Goal: Task Accomplishment & Management: Manage account settings

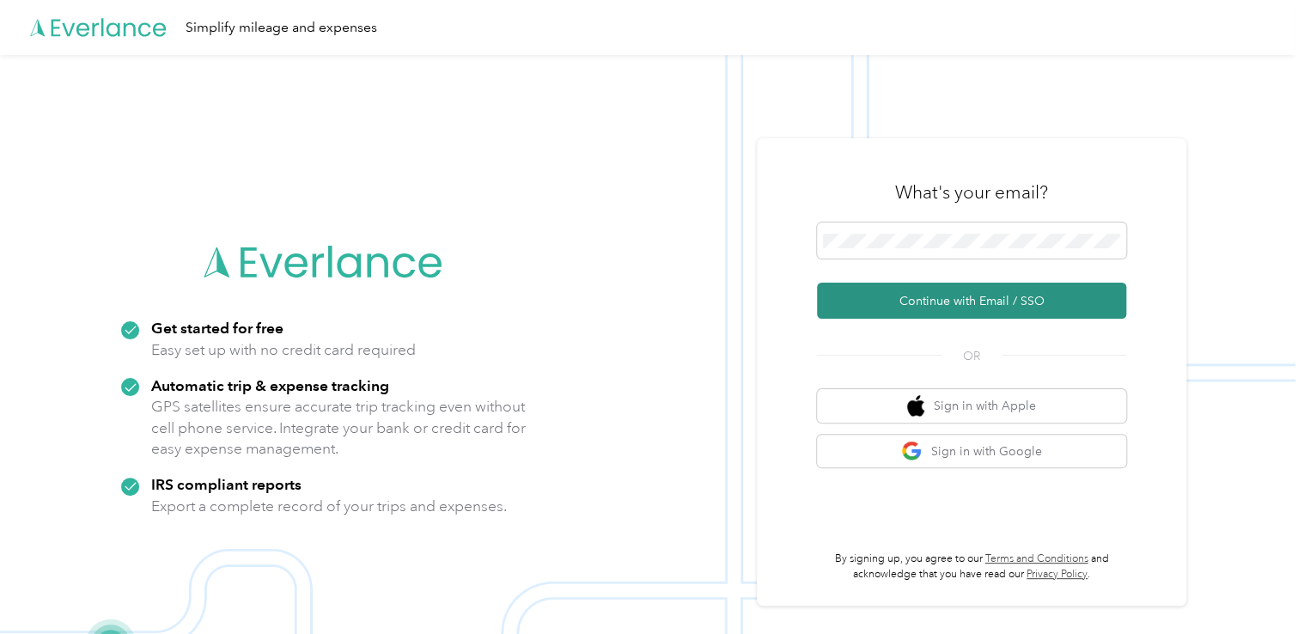
click at [922, 295] on button "Continue with Email / SSO" at bounding box center [971, 301] width 309 height 36
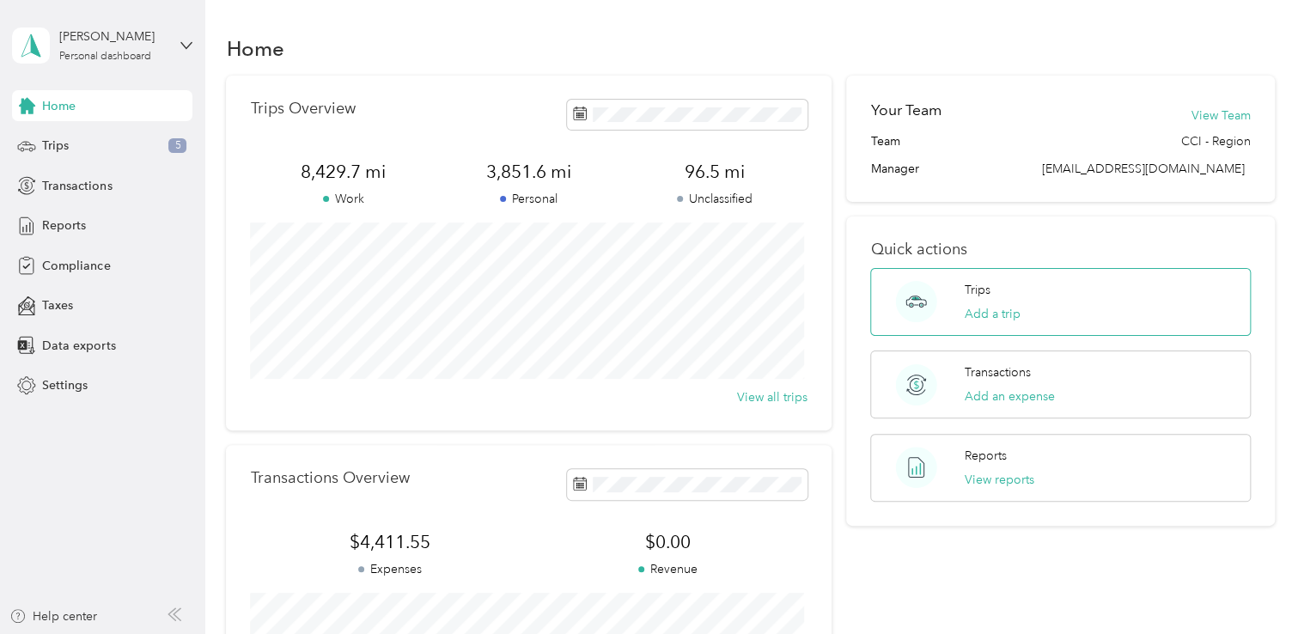
click at [914, 301] on circle at bounding box center [916, 301] width 41 height 41
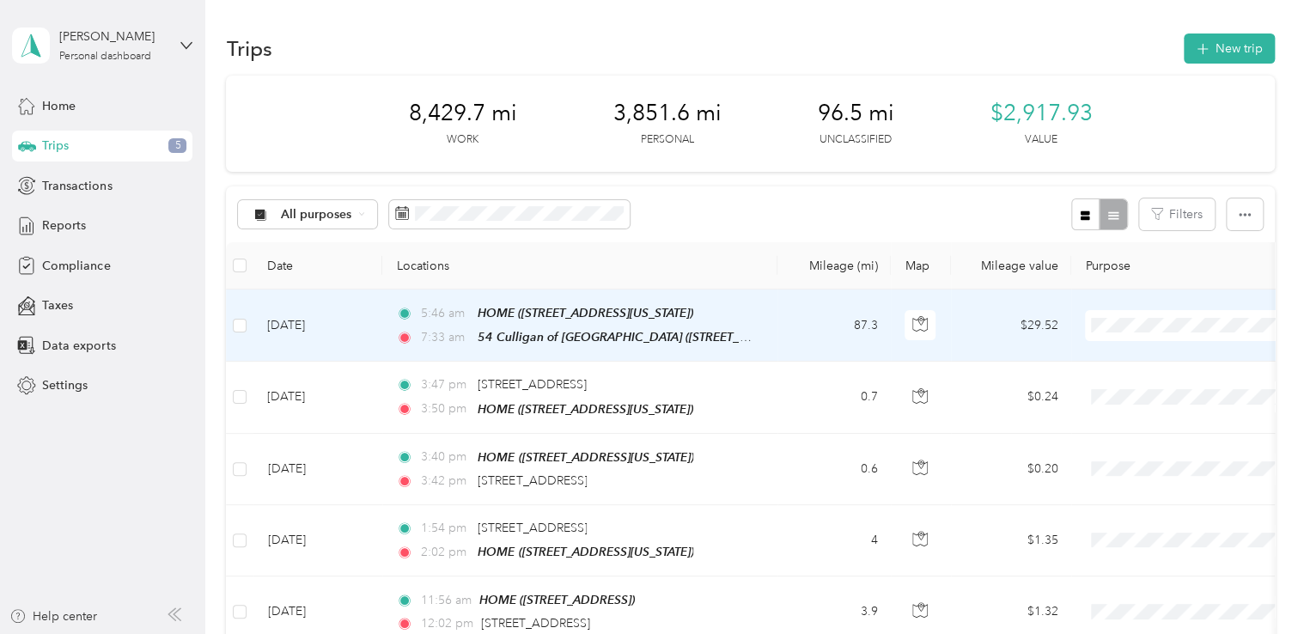
click at [1128, 356] on span "Hall's Culligan Water" at bounding box center [1207, 356] width 159 height 18
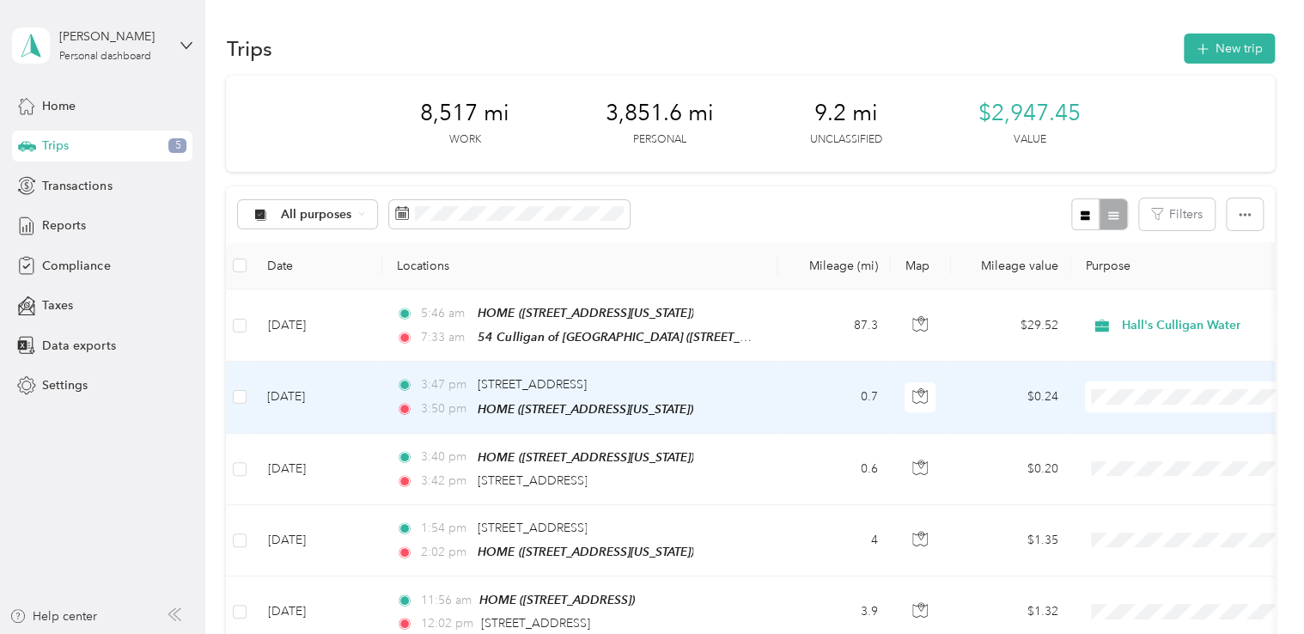
click at [1128, 459] on li "Personal" at bounding box center [1192, 456] width 213 height 30
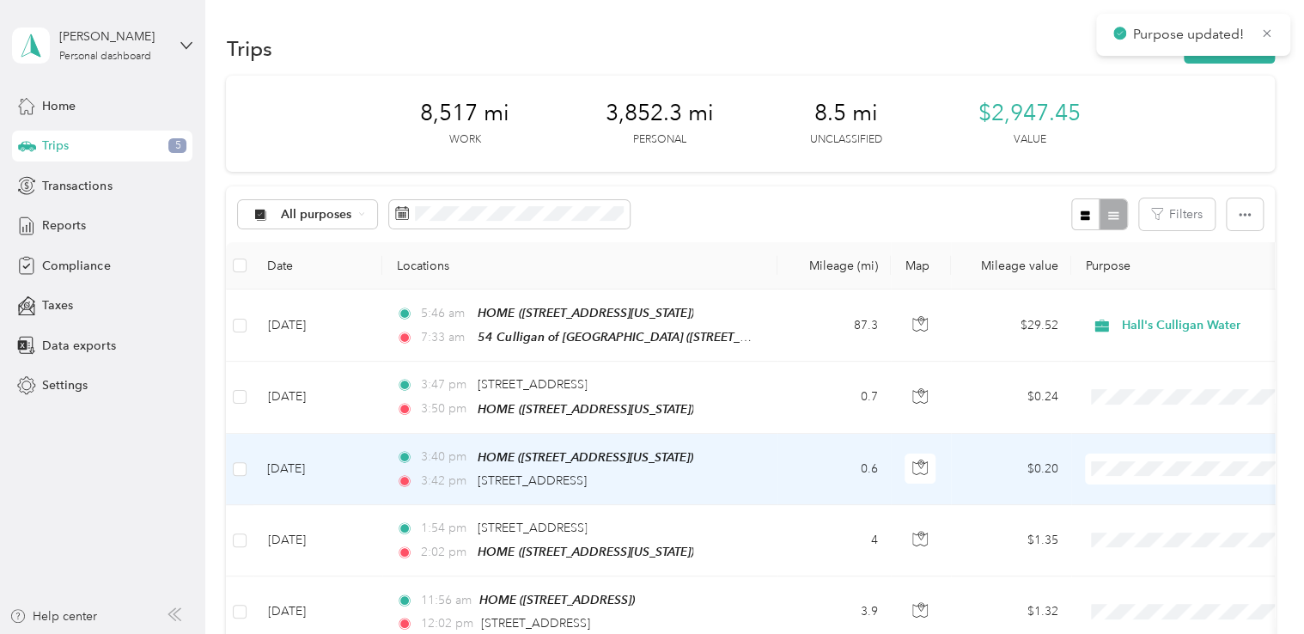
click at [1136, 529] on li "Personal" at bounding box center [1192, 527] width 213 height 30
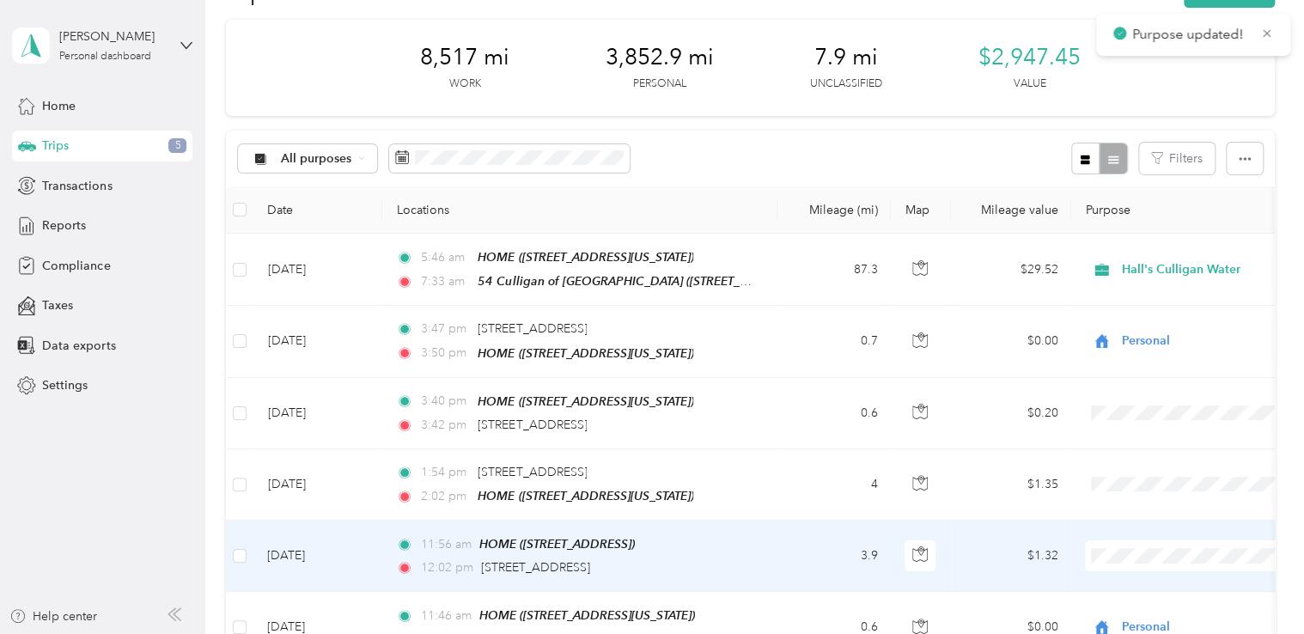
scroll to position [86, 0]
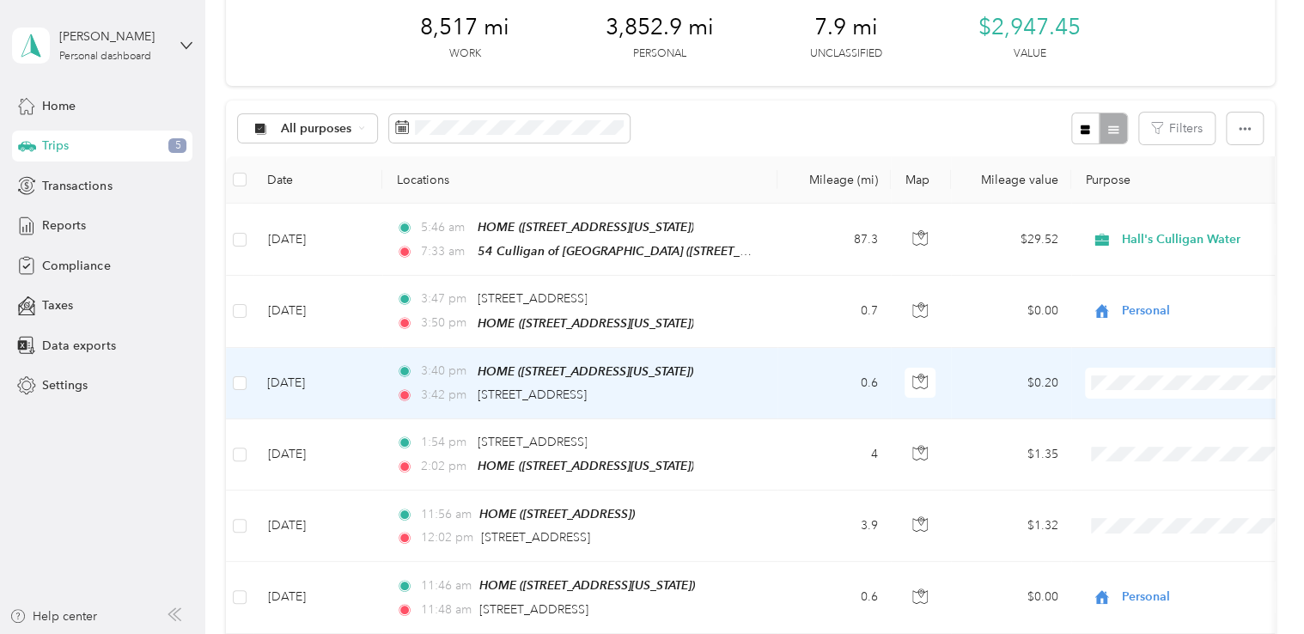
click at [1129, 445] on li "Personal" at bounding box center [1192, 438] width 213 height 30
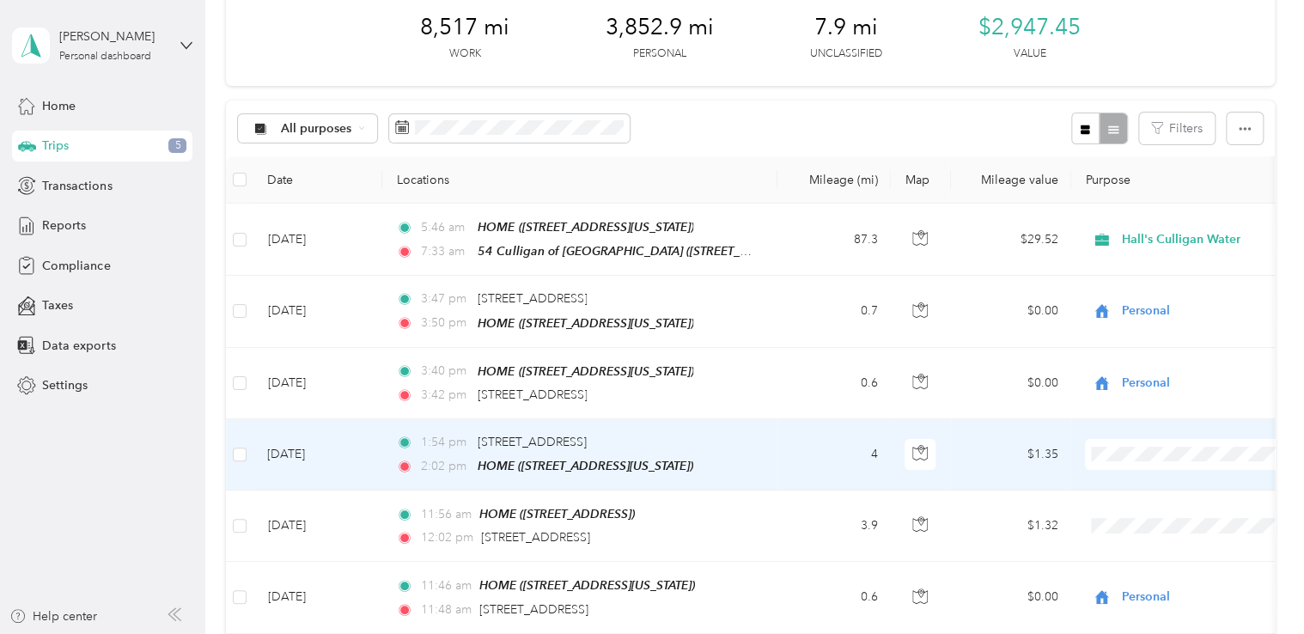
click at [1134, 512] on li "Personal" at bounding box center [1192, 504] width 213 height 30
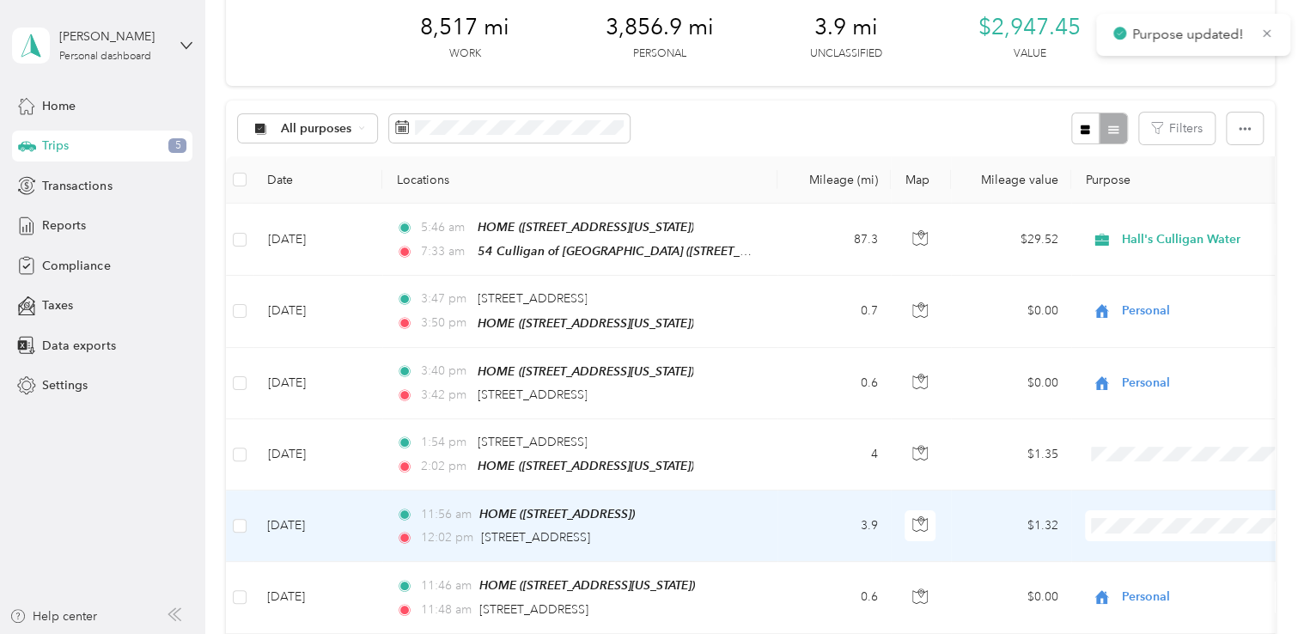
click at [1145, 587] on li "Personal" at bounding box center [1192, 582] width 213 height 30
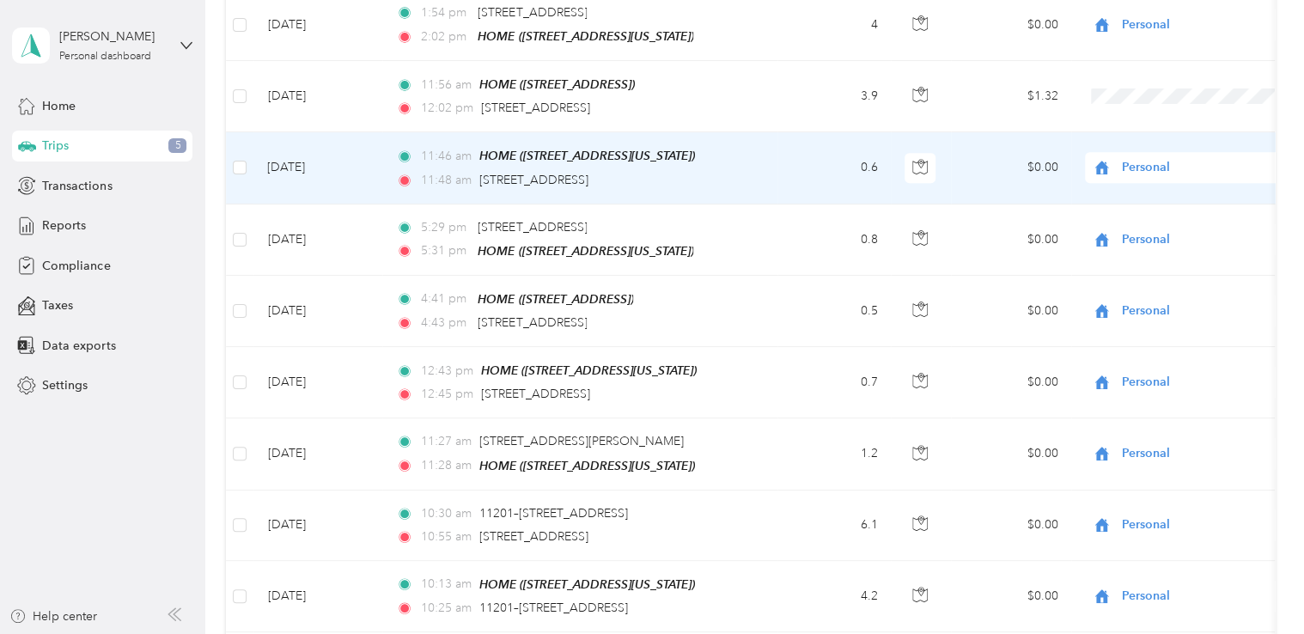
scroll to position [344, 0]
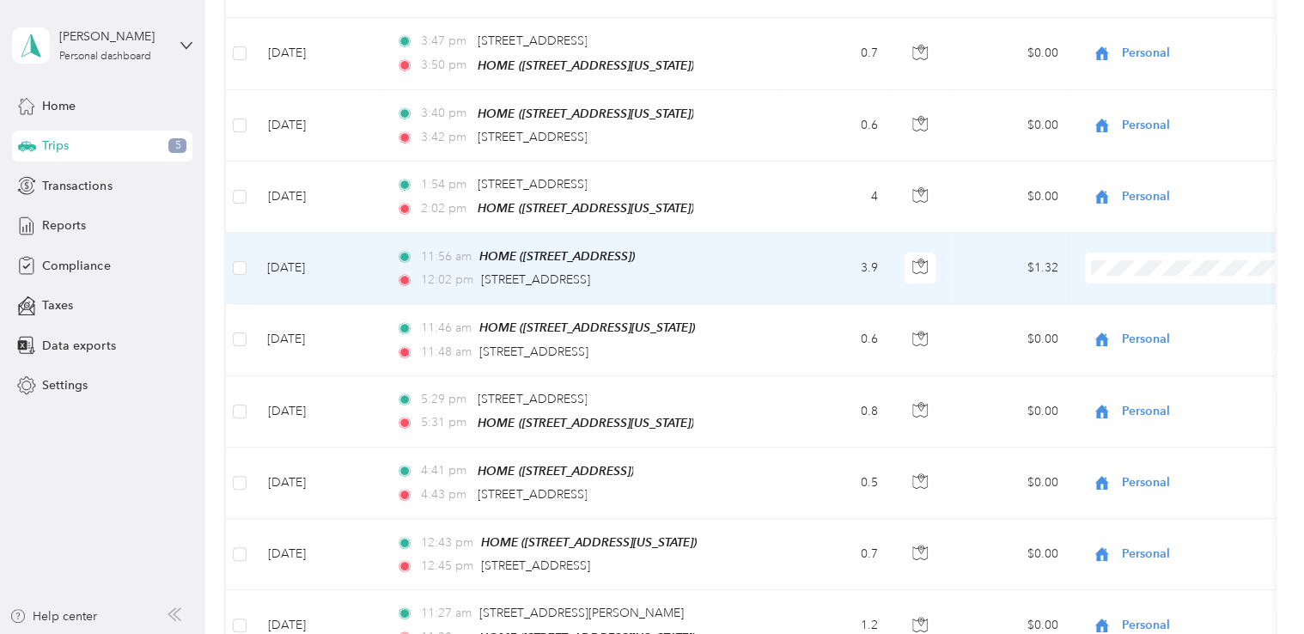
click at [1135, 322] on span "Personal" at bounding box center [1207, 324] width 159 height 18
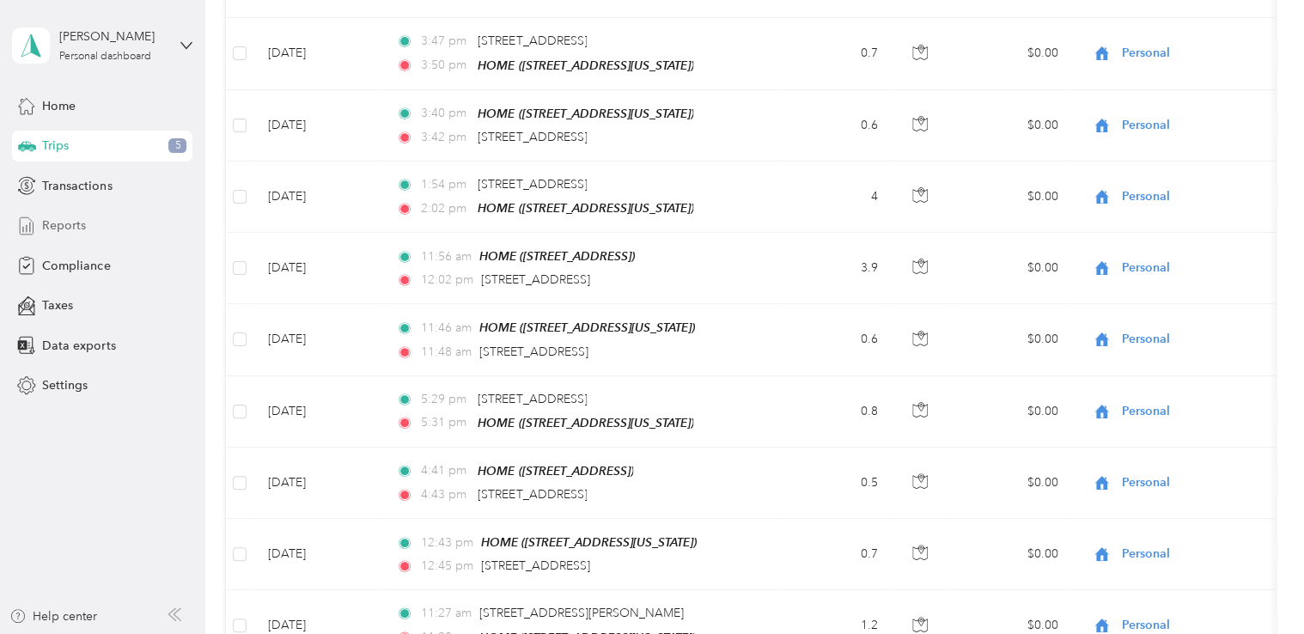
click at [58, 228] on span "Reports" at bounding box center [64, 225] width 44 height 18
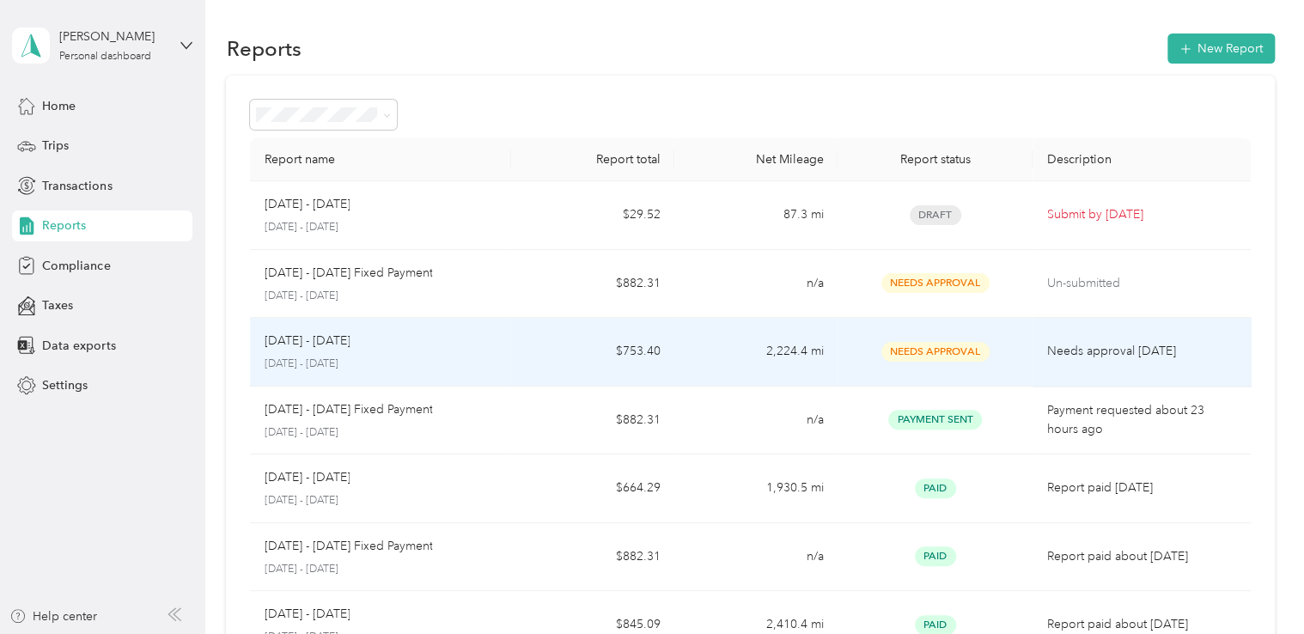
click at [315, 349] on p "[DATE] - [DATE]" at bounding box center [307, 341] width 86 height 19
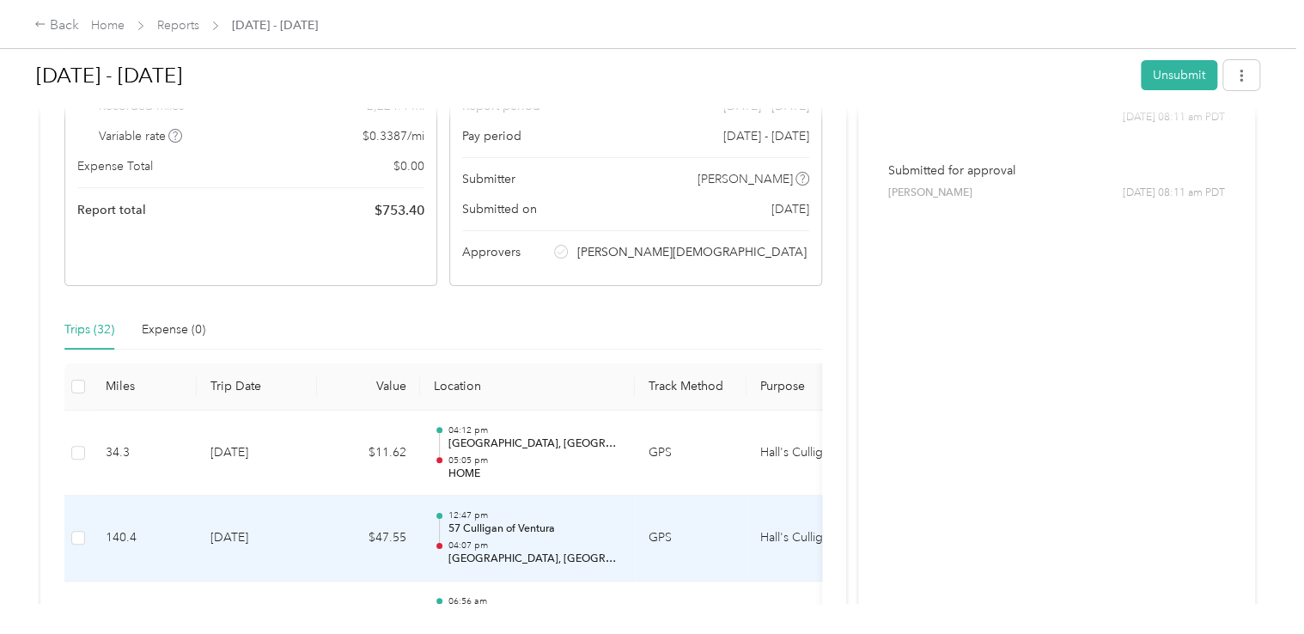
scroll to position [258, 0]
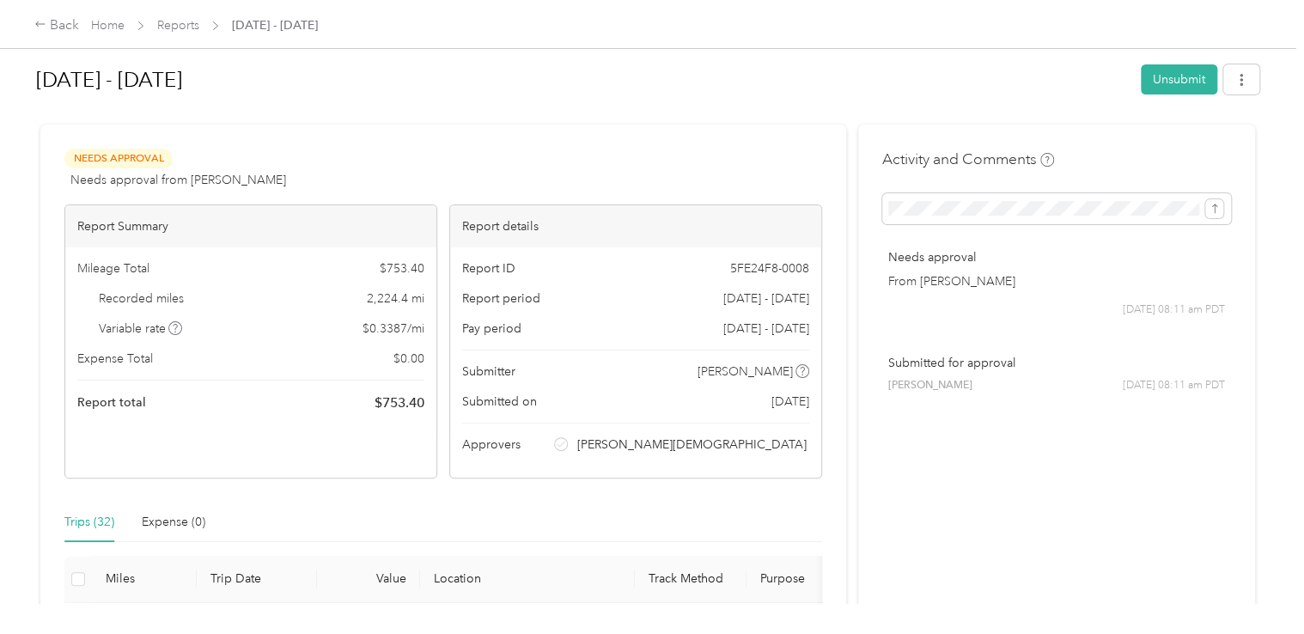
scroll to position [0, 0]
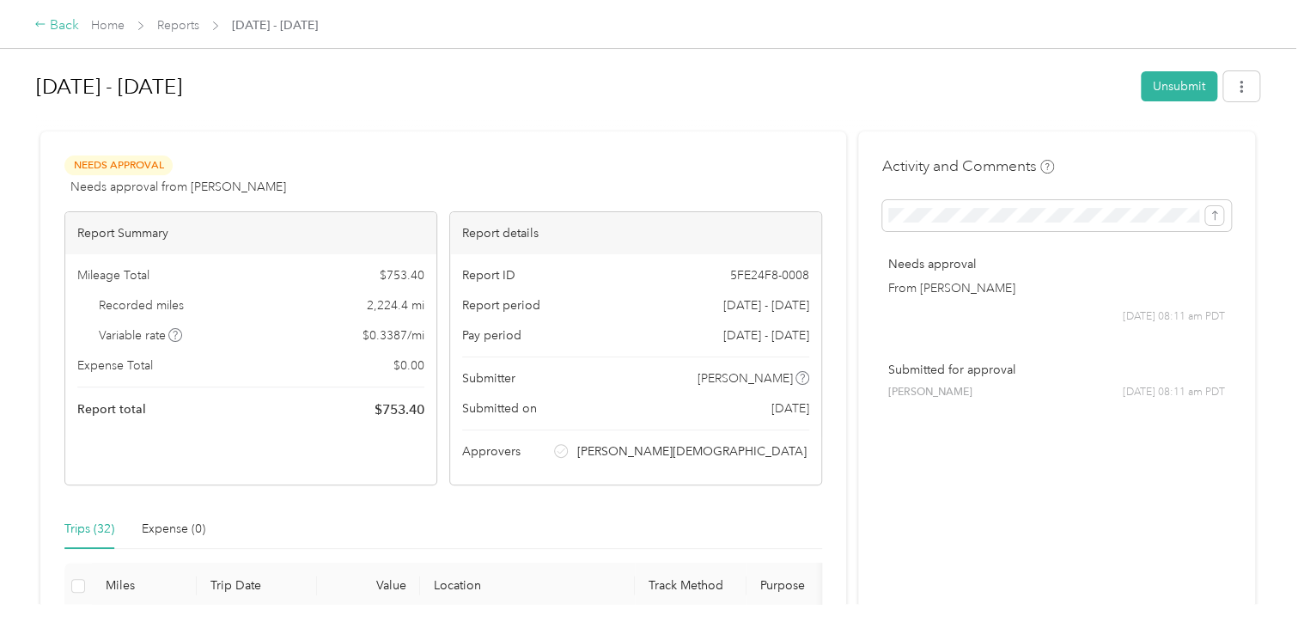
click at [48, 26] on div "Back" at bounding box center [56, 25] width 45 height 21
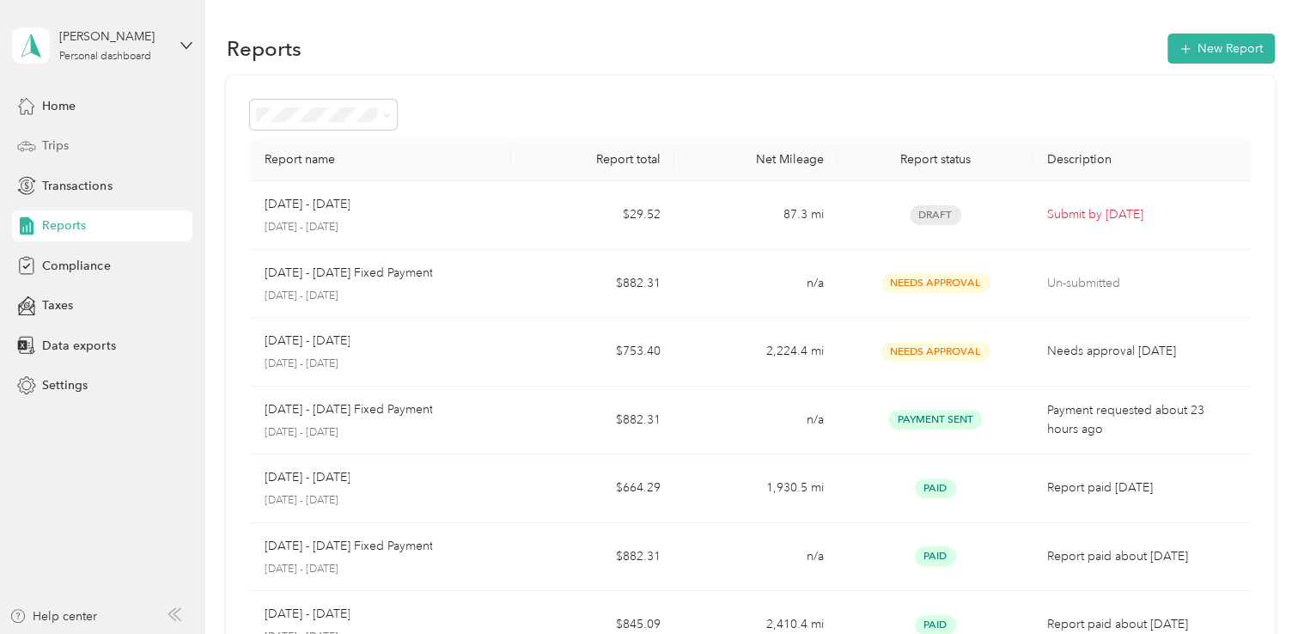
click at [52, 145] on span "Trips" at bounding box center [55, 146] width 27 height 18
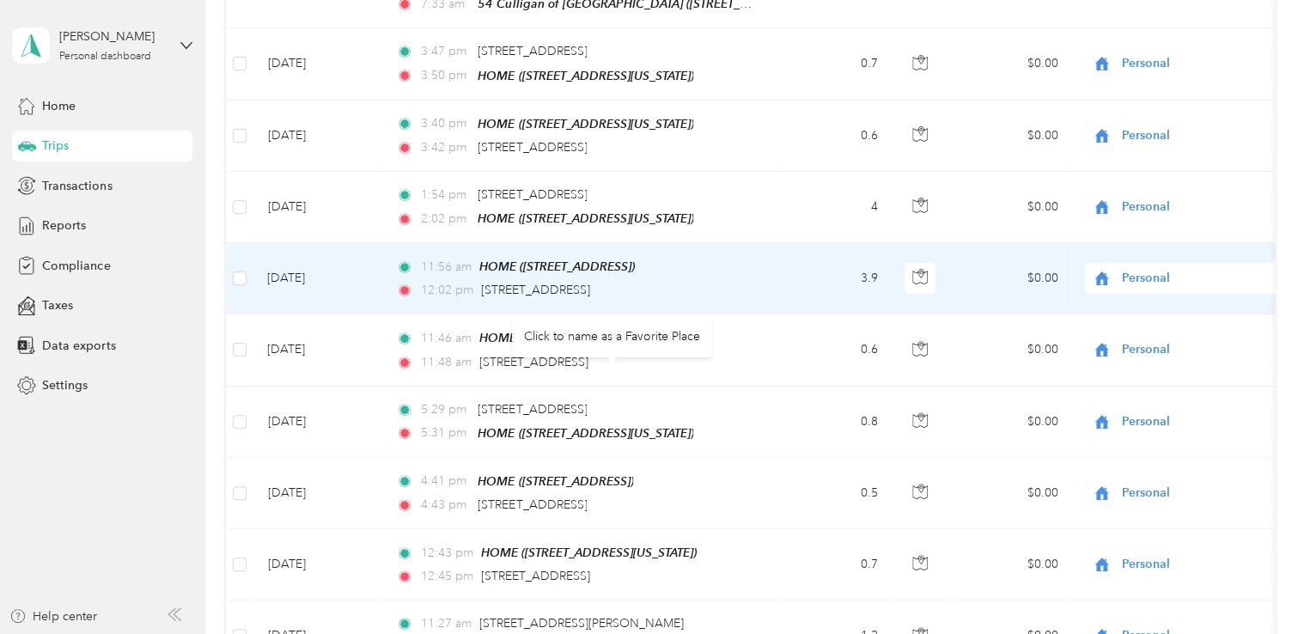
scroll to position [344, 0]
